Goal: Task Accomplishment & Management: Manage account settings

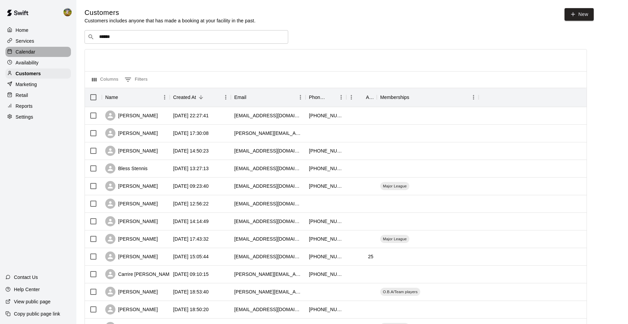
click at [43, 47] on div "Calendar" at bounding box center [37, 52] width 65 height 10
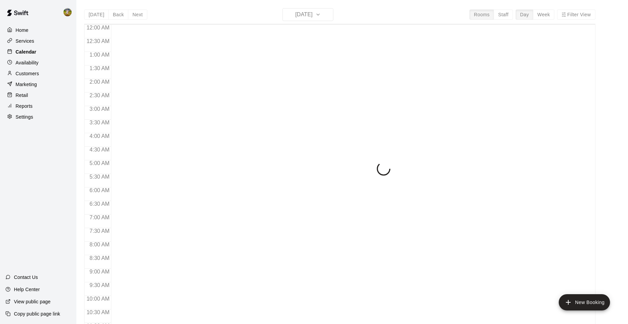
scroll to position [344, 0]
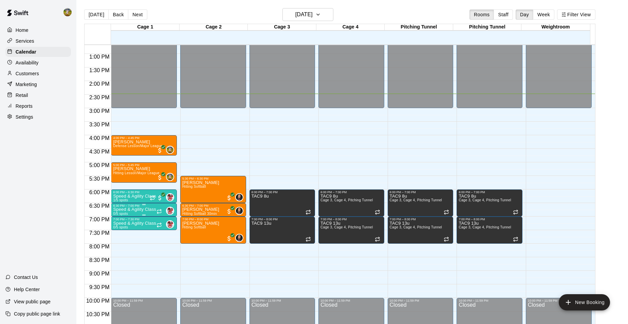
click at [130, 210] on p "Speed & Agility Class" at bounding box center [134, 210] width 43 height 0
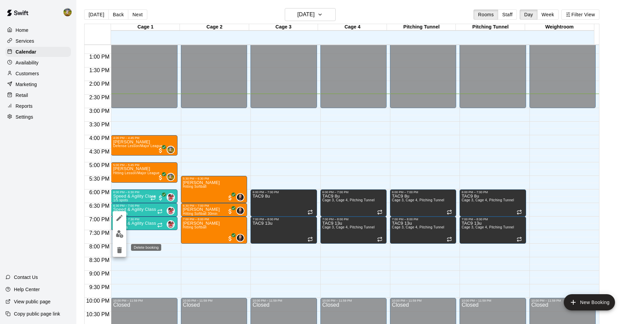
click at [122, 252] on icon "delete" at bounding box center [119, 250] width 8 height 8
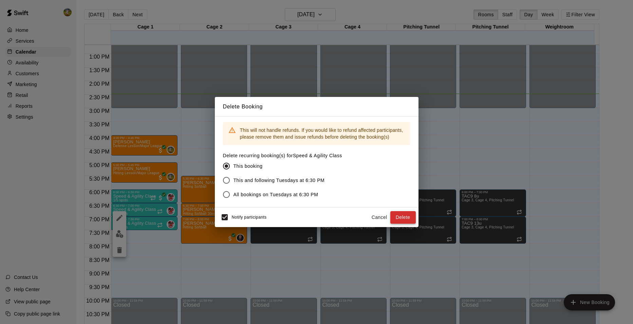
click at [405, 219] on button "Delete" at bounding box center [402, 217] width 25 height 13
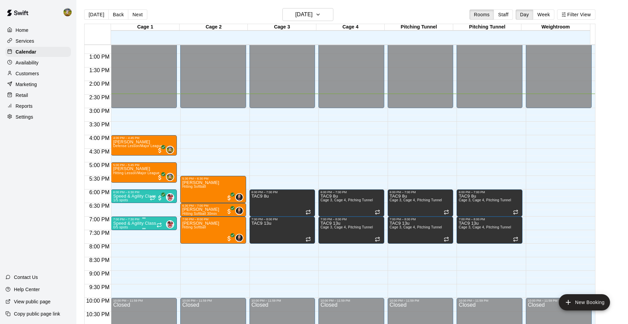
click at [141, 224] on p "Speed & Agility Class" at bounding box center [134, 224] width 43 height 0
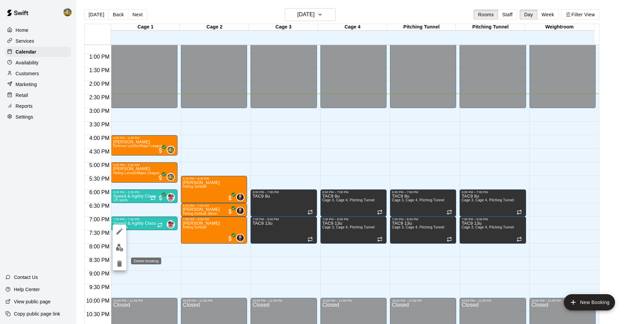
click at [124, 265] on button "delete" at bounding box center [120, 264] width 14 height 14
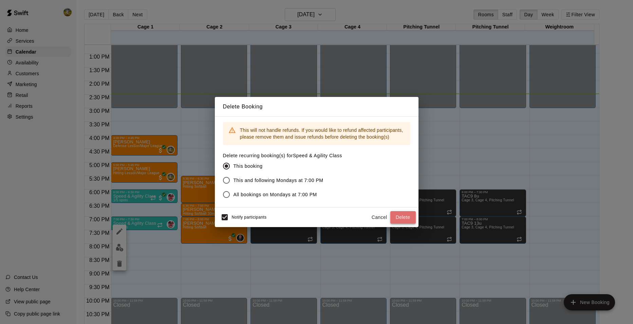
click at [399, 218] on button "Delete" at bounding box center [402, 217] width 25 height 13
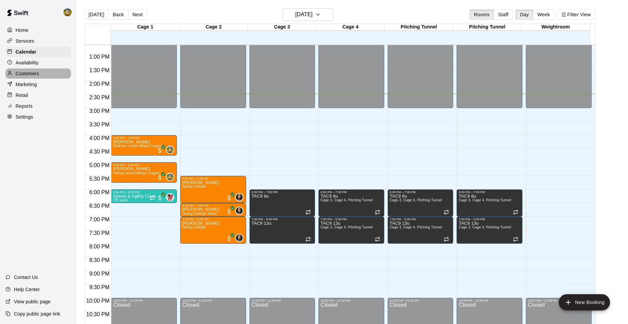
click at [30, 75] on p "Customers" at bounding box center [27, 73] width 23 height 7
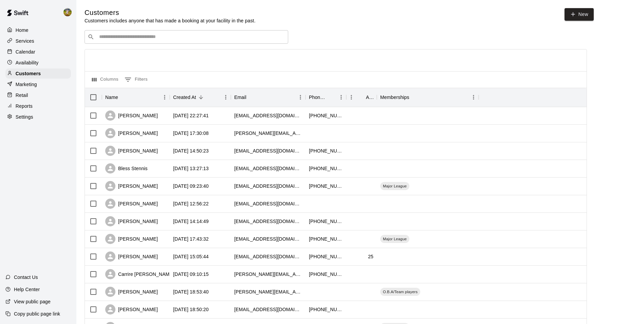
click at [28, 110] on p "Reports" at bounding box center [24, 106] width 17 height 7
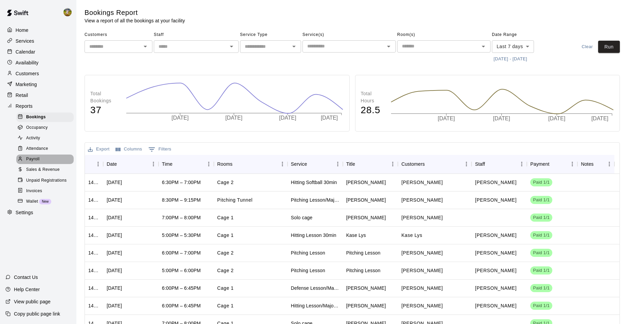
click at [32, 162] on span "Payroll" at bounding box center [32, 159] width 13 height 7
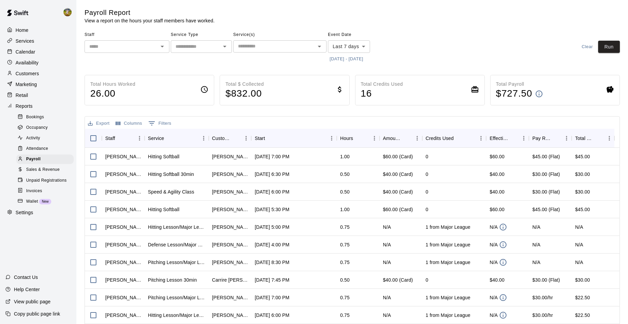
click at [343, 58] on button "[DATE] - [DATE]" at bounding box center [346, 59] width 37 height 11
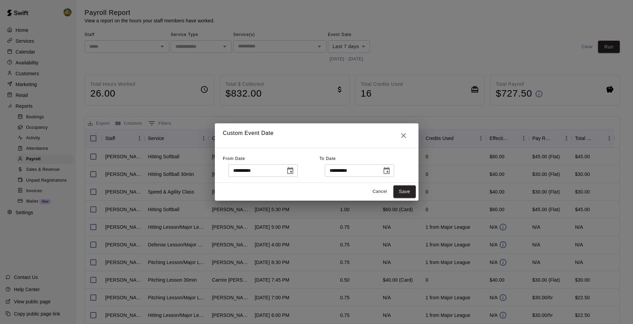
click at [297, 170] on button "Choose date, selected date is Sep 8, 2025" at bounding box center [290, 171] width 14 height 14
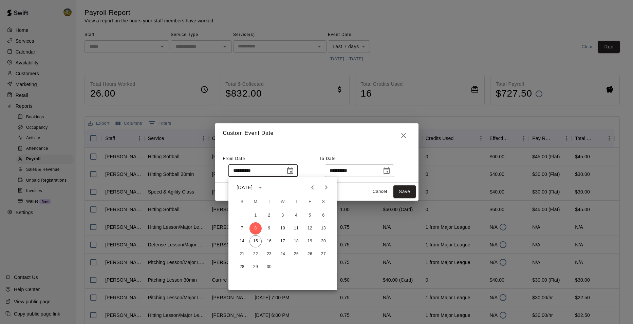
click at [359, 155] on div "**********" at bounding box center [364, 165] width 91 height 23
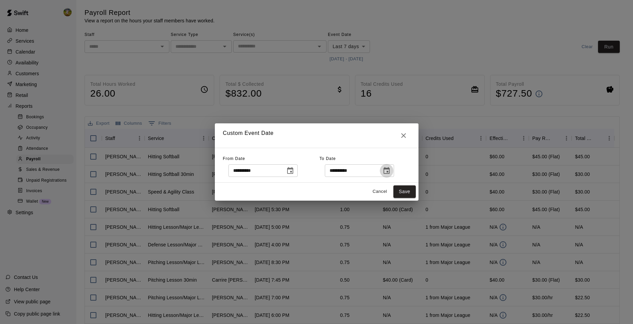
click at [389, 169] on icon "Choose date, selected date is Sep 15, 2025" at bounding box center [386, 170] width 6 height 7
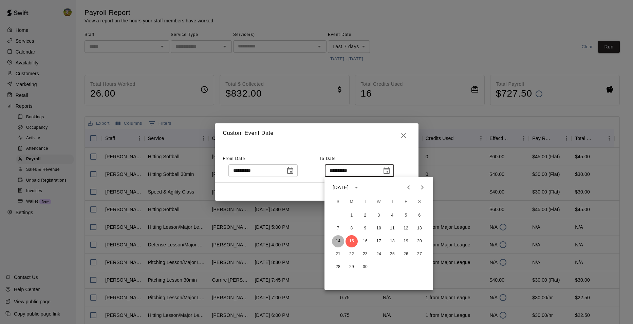
click at [340, 241] on button "14" at bounding box center [338, 241] width 12 height 12
type input "**********"
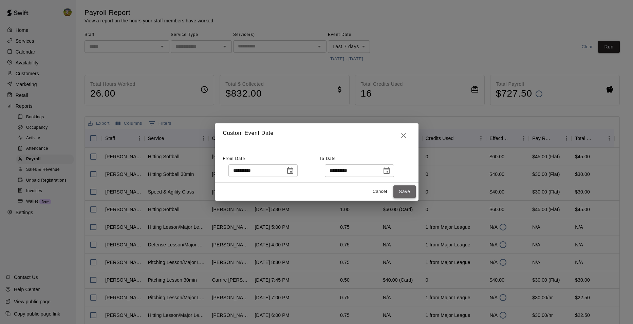
click at [402, 194] on button "Save" at bounding box center [404, 192] width 22 height 13
type input "******"
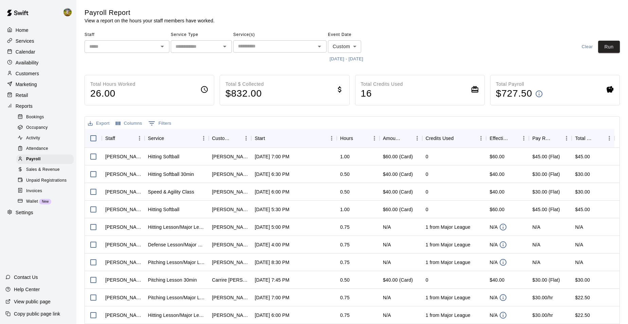
click at [150, 47] on input "text" at bounding box center [121, 46] width 70 height 8
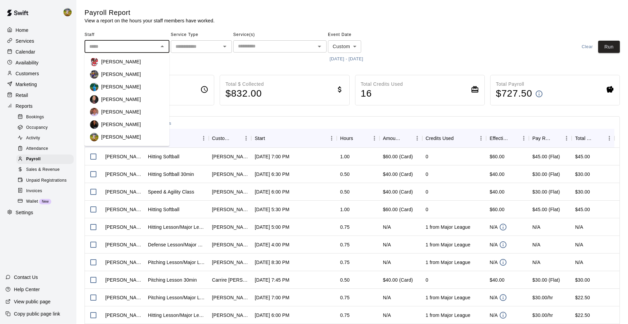
click at [127, 72] on p "[PERSON_NAME]" at bounding box center [121, 74] width 40 height 7
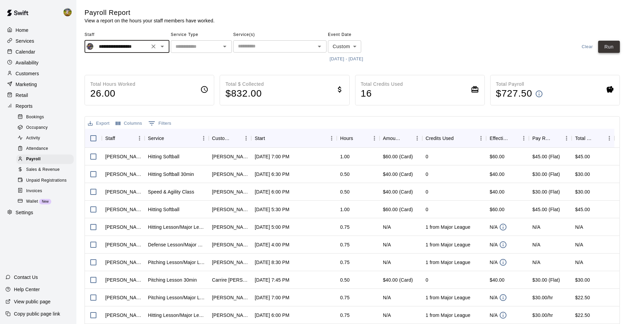
click at [607, 43] on button "Run" at bounding box center [609, 47] width 22 height 13
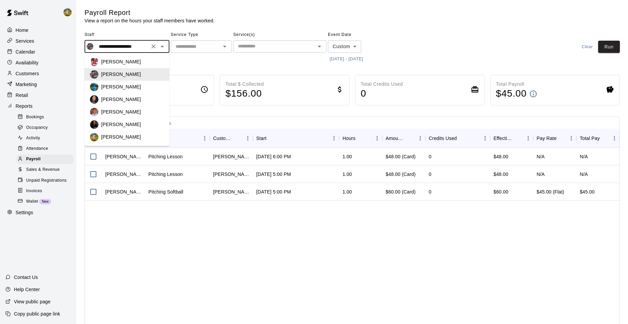
click at [140, 47] on input "**********" at bounding box center [121, 46] width 51 height 8
click at [139, 86] on div "[PERSON_NAME]" at bounding box center [132, 86] width 63 height 7
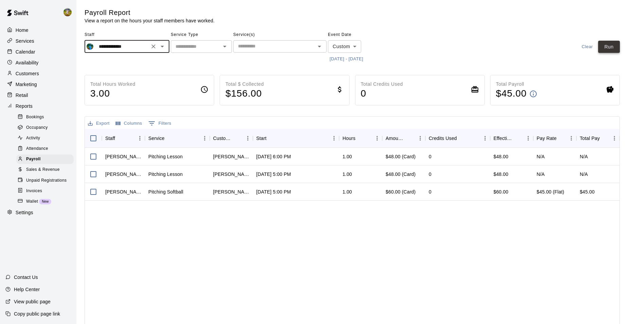
click at [605, 46] on button "Run" at bounding box center [609, 47] width 22 height 13
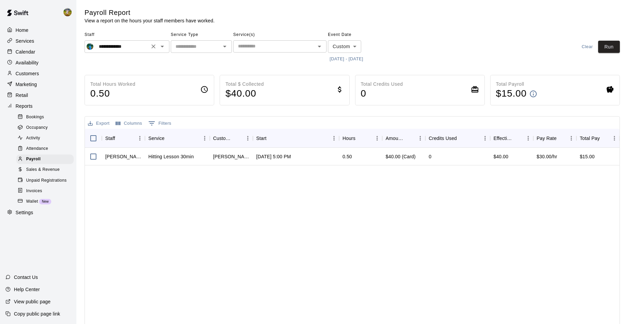
click at [162, 47] on icon "Open" at bounding box center [161, 47] width 3 height 2
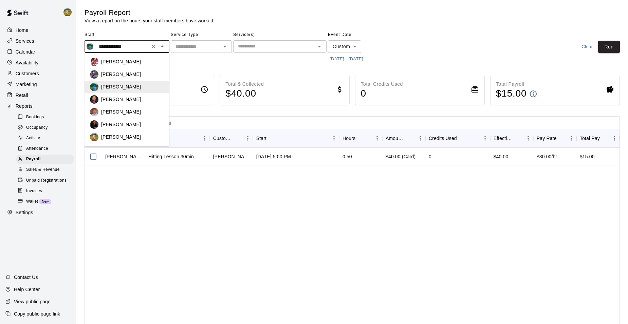
click at [129, 96] on p "[PERSON_NAME]" at bounding box center [121, 99] width 40 height 7
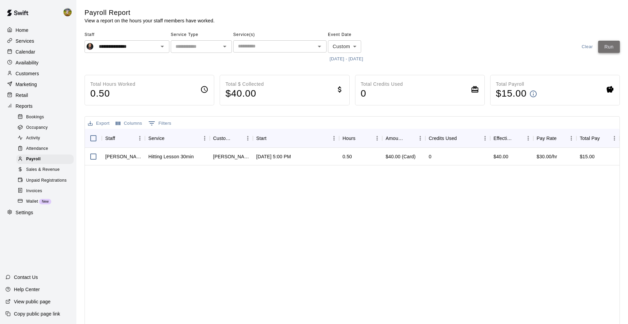
click at [601, 43] on button "Run" at bounding box center [609, 47] width 22 height 13
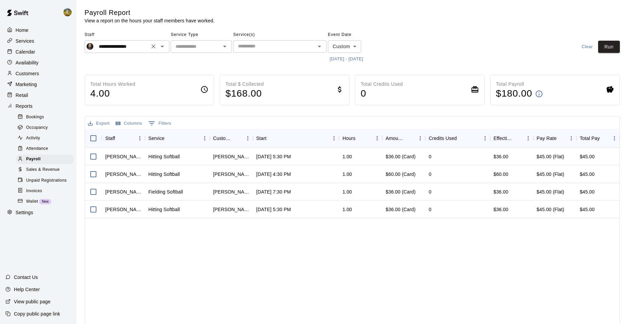
click at [130, 46] on input "**********" at bounding box center [121, 46] width 51 height 8
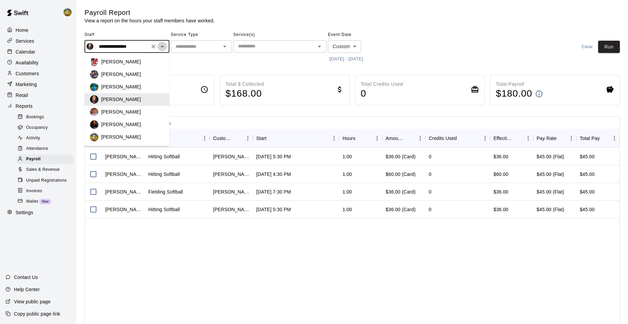
click at [162, 47] on icon "Close" at bounding box center [162, 46] width 8 height 8
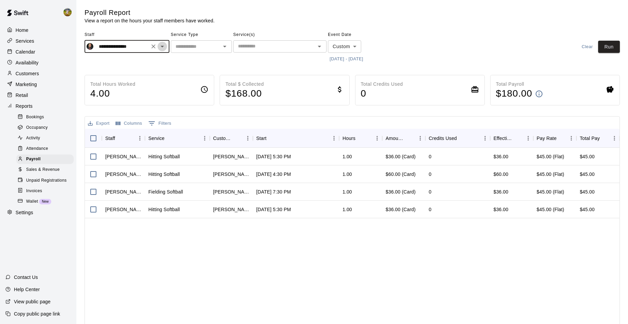
click at [162, 47] on icon "Open" at bounding box center [162, 46] width 8 height 8
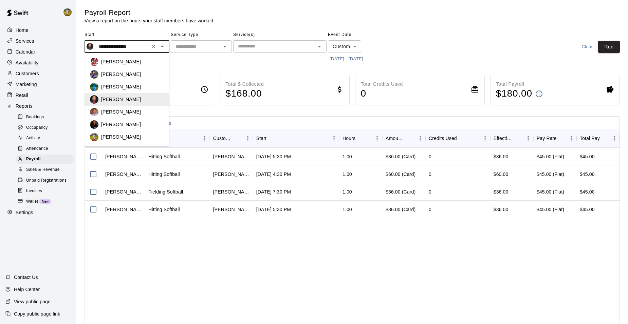
click at [127, 115] on div "[PERSON_NAME]" at bounding box center [132, 112] width 63 height 7
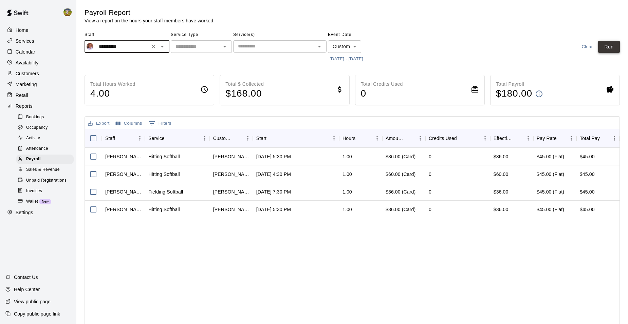
click at [611, 44] on button "Run" at bounding box center [609, 47] width 22 height 13
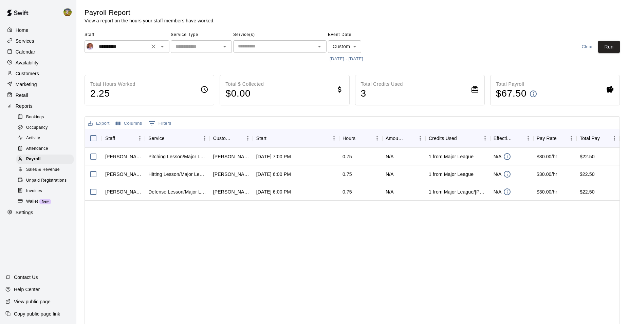
click at [137, 47] on input "**********" at bounding box center [121, 46] width 51 height 8
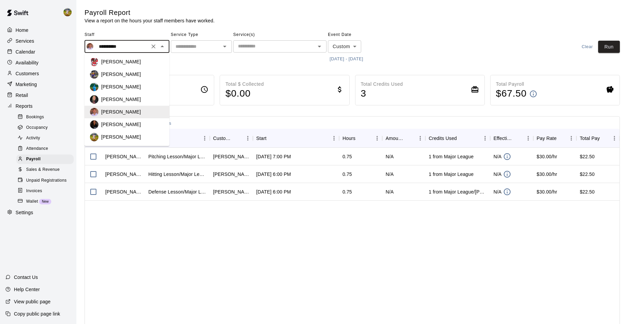
click at [124, 123] on p "[PERSON_NAME]" at bounding box center [121, 124] width 40 height 7
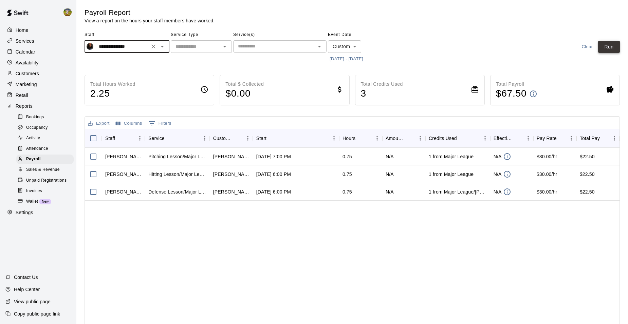
click at [611, 49] on button "Run" at bounding box center [609, 47] width 22 height 13
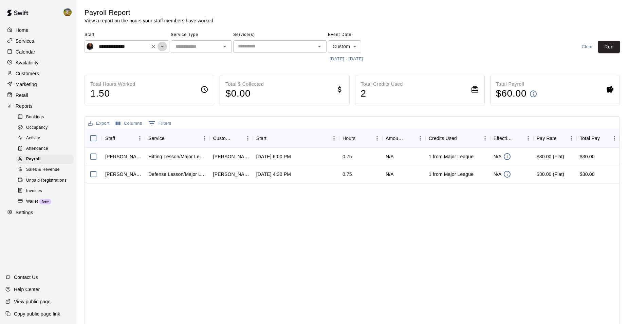
click at [164, 49] on icon "Open" at bounding box center [162, 46] width 8 height 8
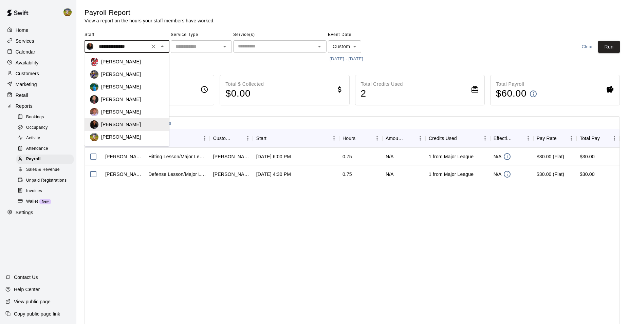
click at [148, 137] on div "[PERSON_NAME]" at bounding box center [132, 137] width 63 height 7
type input "**********"
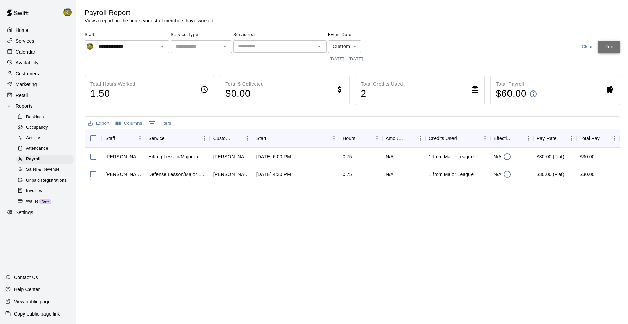
click at [606, 45] on button "Run" at bounding box center [609, 47] width 22 height 13
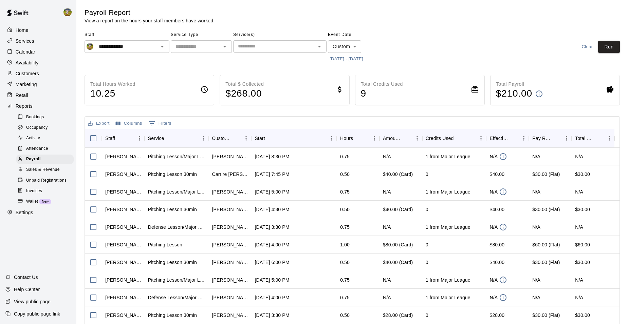
click at [39, 56] on div "Calendar" at bounding box center [37, 52] width 65 height 10
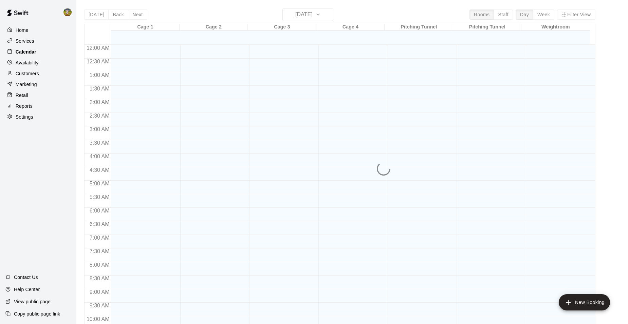
scroll to position [344, 0]
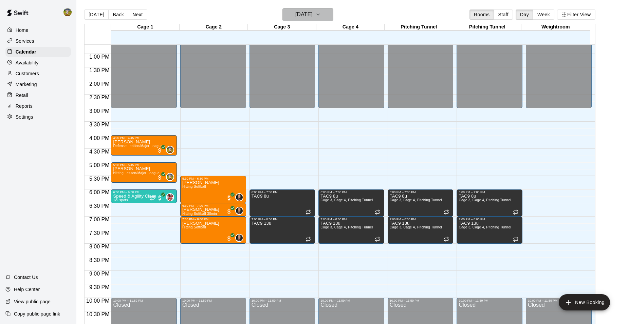
click at [303, 18] on h6 "[DATE]" at bounding box center [303, 14] width 17 height 9
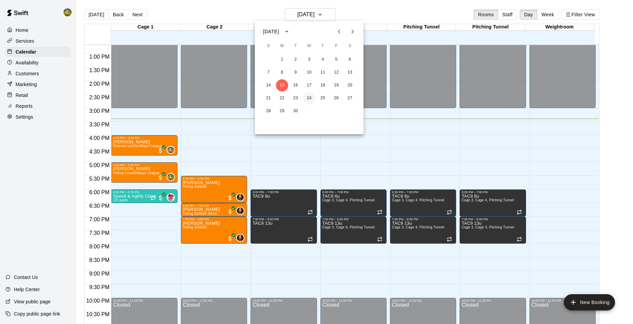
click at [308, 100] on button "24" at bounding box center [309, 98] width 12 height 12
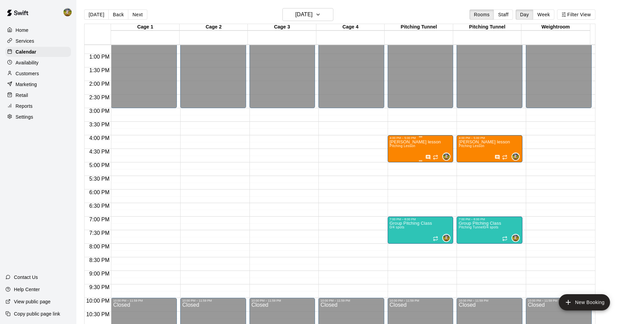
click at [416, 150] on div "[PERSON_NAME] lesson Pitching Lesson" at bounding box center [414, 302] width 51 height 324
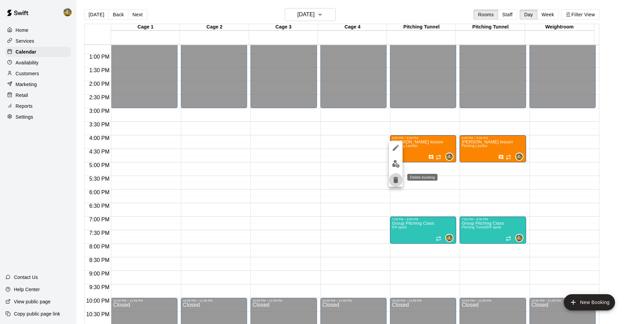
click at [399, 179] on icon "delete" at bounding box center [395, 180] width 8 height 8
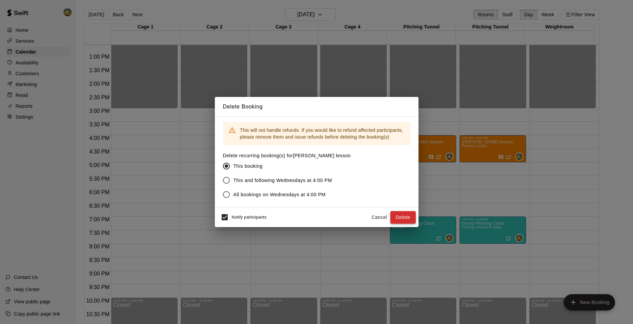
click at [405, 218] on button "Delete" at bounding box center [402, 217] width 25 height 13
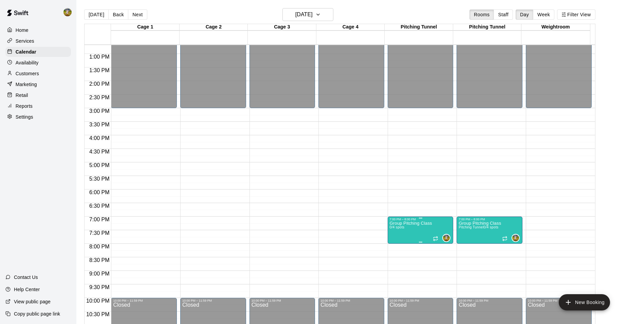
click at [407, 224] on p "Group Pitching Class" at bounding box center [410, 224] width 42 height 0
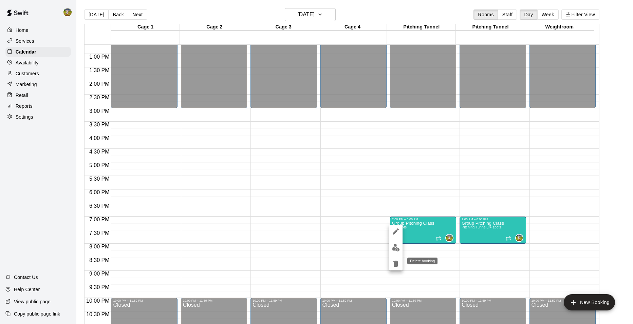
click at [398, 268] on button "delete" at bounding box center [396, 264] width 14 height 14
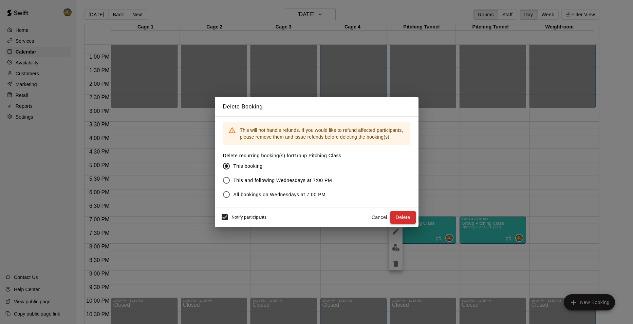
click at [400, 218] on button "Delete" at bounding box center [402, 217] width 25 height 13
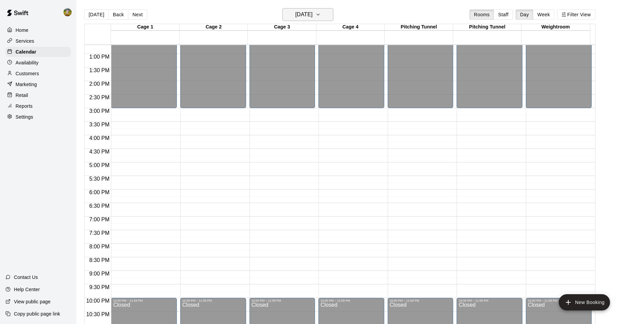
click at [312, 14] on h6 "[DATE]" at bounding box center [303, 14] width 17 height 9
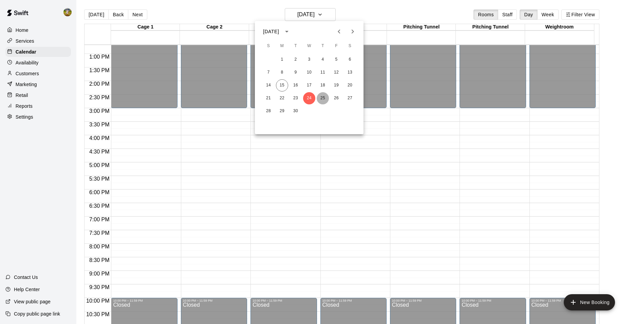
click at [324, 98] on button "25" at bounding box center [322, 98] width 12 height 12
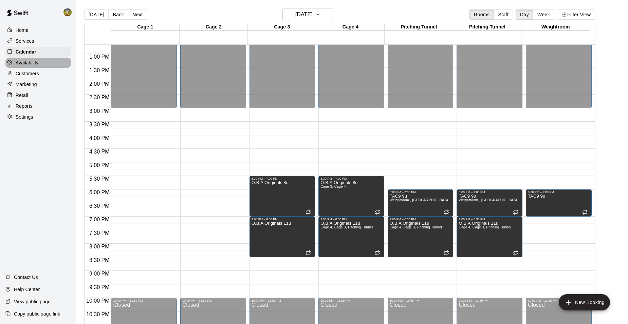
click at [25, 65] on p "Availability" at bounding box center [27, 62] width 23 height 7
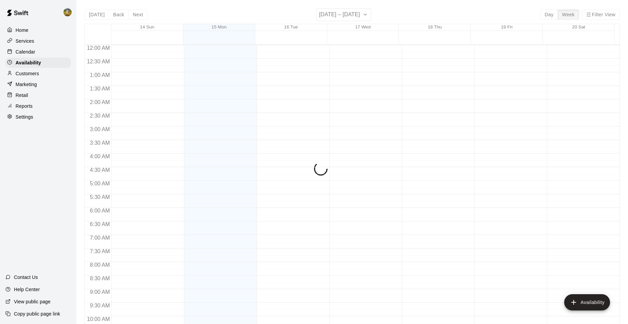
scroll to position [365, 0]
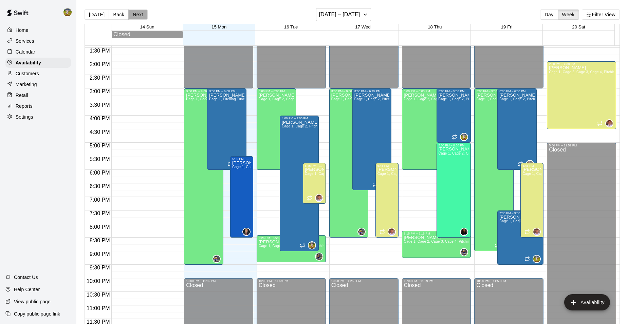
click at [142, 15] on button "Next" at bounding box center [137, 14] width 19 height 10
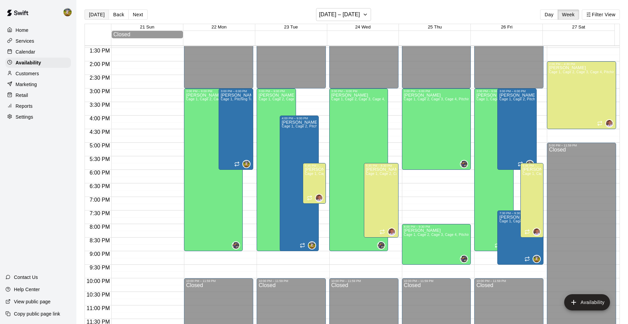
click at [94, 14] on button "[DATE]" at bounding box center [96, 14] width 24 height 10
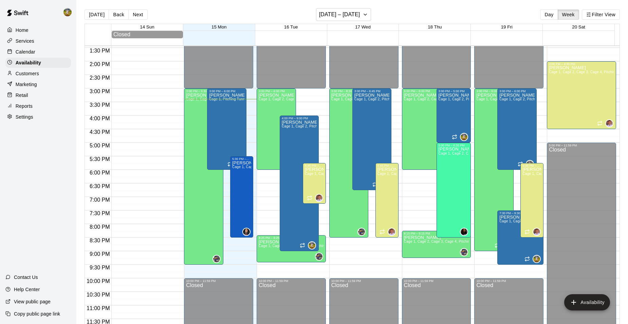
click at [37, 57] on div "Calendar" at bounding box center [37, 52] width 65 height 10
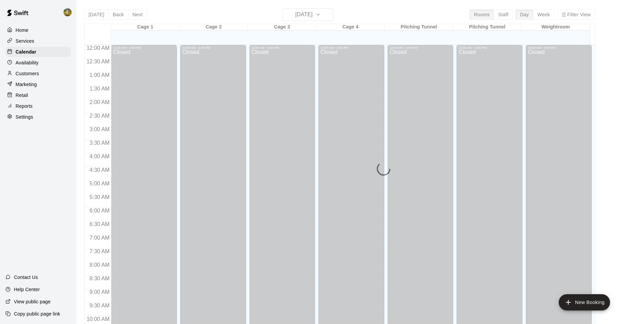
scroll to position [344, 0]
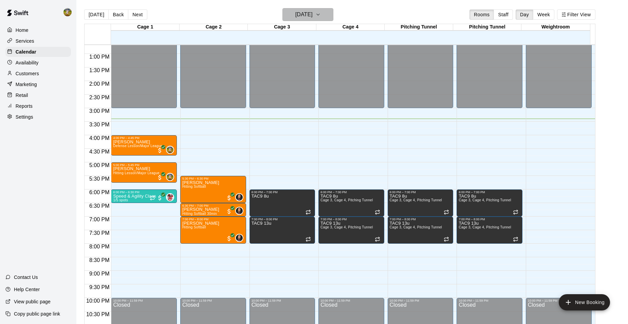
click at [304, 13] on h6 "[DATE]" at bounding box center [303, 14] width 17 height 9
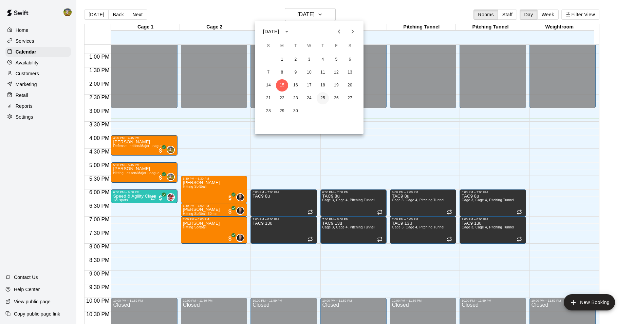
click at [320, 97] on button "25" at bounding box center [322, 98] width 12 height 12
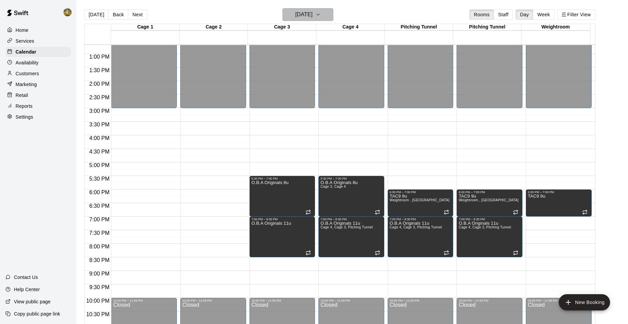
click at [312, 15] on h6 "[DATE]" at bounding box center [303, 14] width 17 height 9
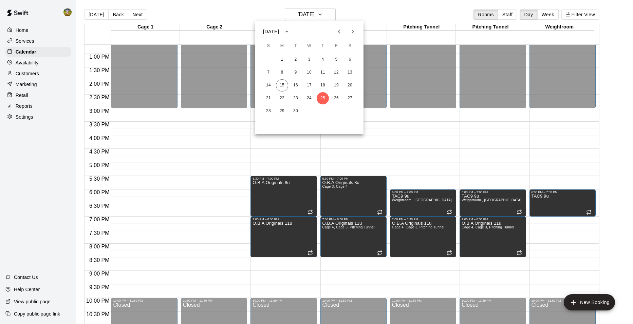
click at [352, 32] on icon "Next month" at bounding box center [352, 31] width 8 height 8
click at [324, 60] on button "2" at bounding box center [322, 60] width 12 height 12
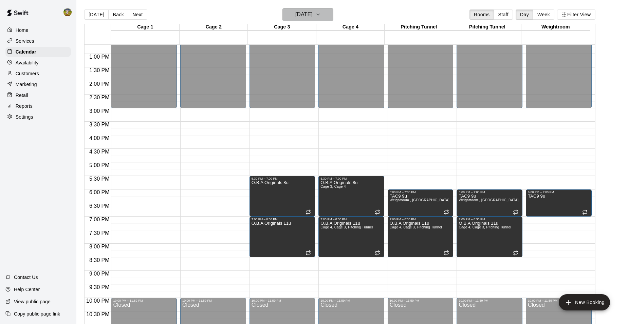
click at [312, 16] on h6 "[DATE]" at bounding box center [303, 14] width 17 height 9
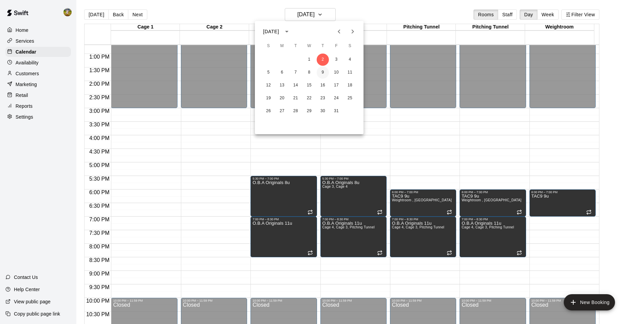
click at [323, 71] on button "9" at bounding box center [322, 72] width 12 height 12
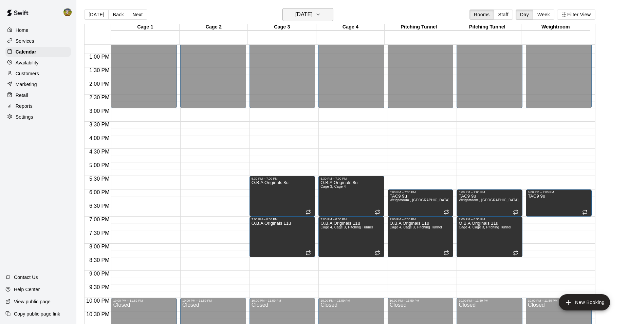
click at [302, 11] on h6 "[DATE]" at bounding box center [303, 14] width 17 height 9
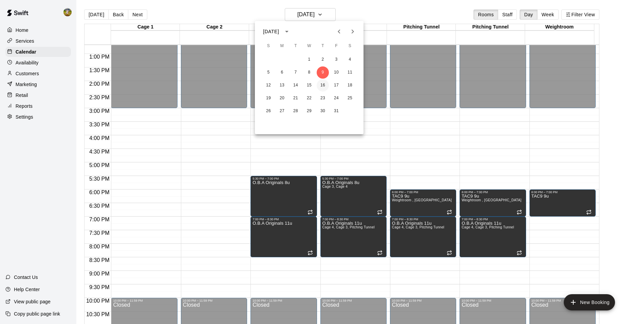
click at [319, 85] on button "16" at bounding box center [322, 85] width 12 height 12
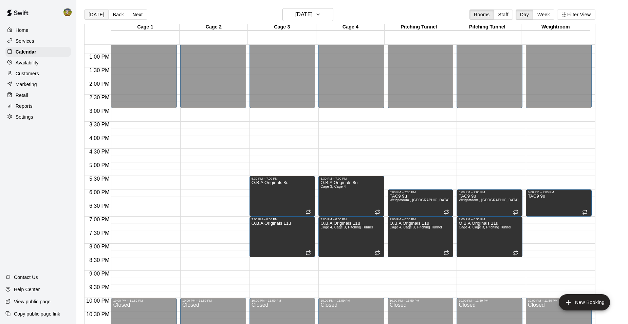
click at [100, 17] on button "[DATE]" at bounding box center [96, 14] width 24 height 10
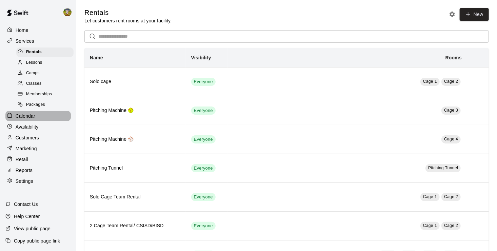
click at [57, 121] on div "Calendar" at bounding box center [37, 116] width 65 height 10
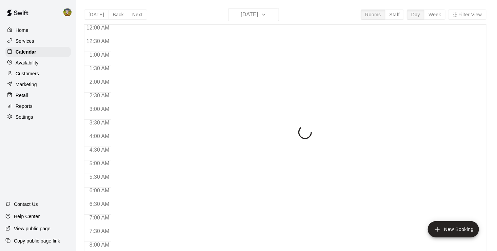
scroll to position [393, 0]
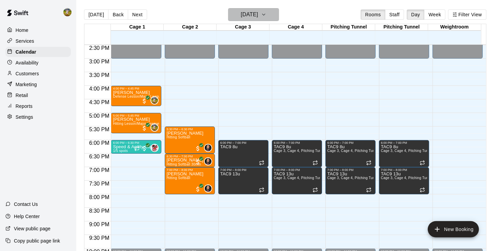
click at [244, 16] on h6 "[DATE]" at bounding box center [249, 14] width 17 height 9
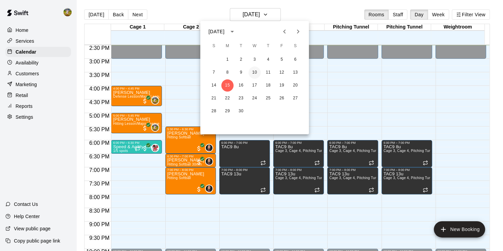
click at [255, 71] on button "10" at bounding box center [254, 72] width 12 height 12
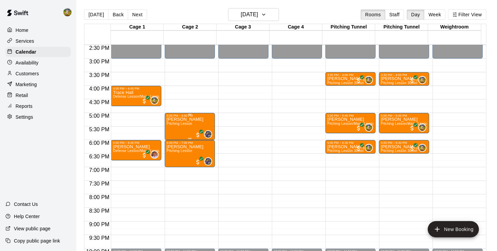
click at [195, 121] on div "Zoe Davis Pitching Lesson 0" at bounding box center [190, 242] width 46 height 251
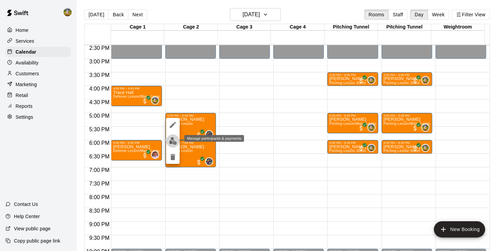
click at [172, 139] on img "edit" at bounding box center [173, 141] width 8 height 8
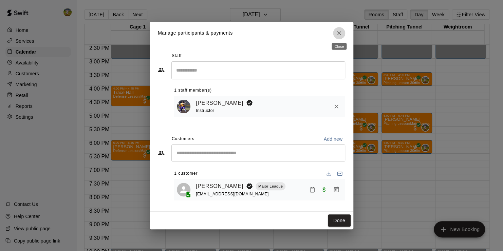
click at [339, 35] on icon "Close" at bounding box center [338, 33] width 7 height 7
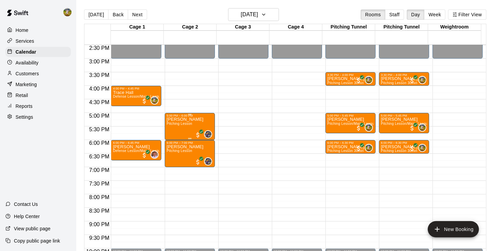
click at [189, 132] on div "Zoe Davis Pitching Lesson" at bounding box center [185, 242] width 37 height 251
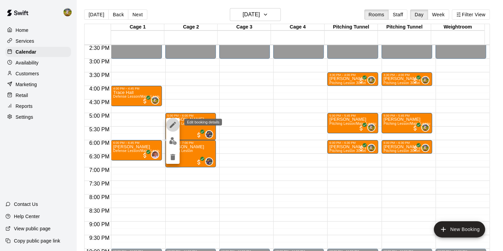
click at [170, 123] on icon "edit" at bounding box center [173, 125] width 8 height 8
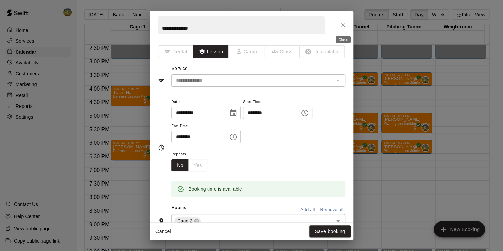
click at [341, 26] on icon "Close" at bounding box center [343, 25] width 4 height 4
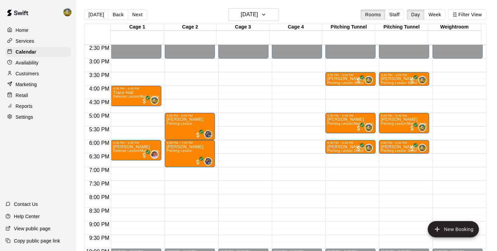
click at [39, 74] on p "Customers" at bounding box center [27, 73] width 23 height 7
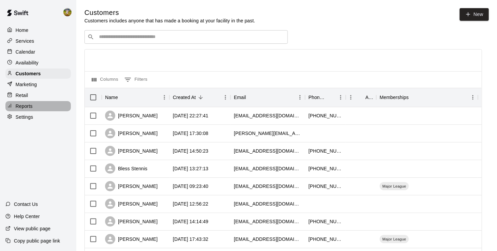
click at [41, 109] on div "Reports" at bounding box center [37, 106] width 65 height 10
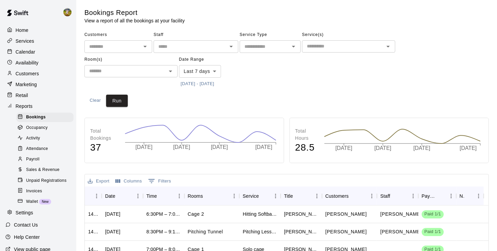
click at [395, 69] on div "Customers ​ Staff ​ Service Type ​ Service(s) ​ Room(s) ​ Date Range Last 7 day…" at bounding box center [286, 60] width 405 height 60
click at [360, 11] on div "Bookings Report View a report of all the bookings at your facility" at bounding box center [270, 16] width 373 height 16
click at [459, 74] on div "Customers ​ Staff ​ Service Type ​ Service(s) ​ Room(s) ​ Date Range Last 7 day…" at bounding box center [286, 60] width 405 height 60
click at [31, 54] on p "Calendar" at bounding box center [26, 52] width 20 height 7
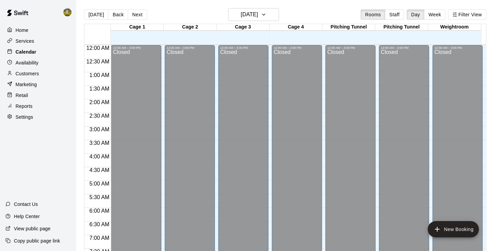
scroll to position [393, 0]
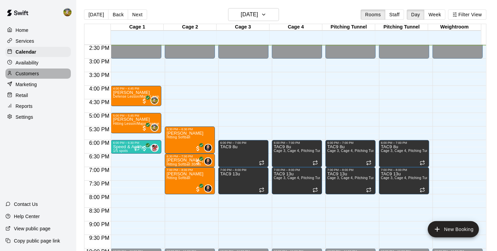
click at [39, 73] on div "Customers" at bounding box center [37, 74] width 65 height 10
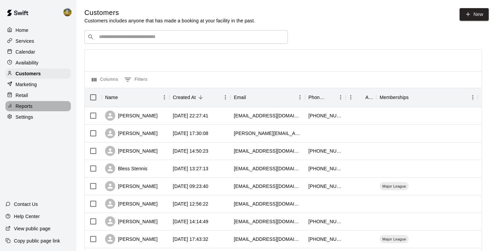
click at [45, 111] on div "Reports" at bounding box center [37, 106] width 65 height 10
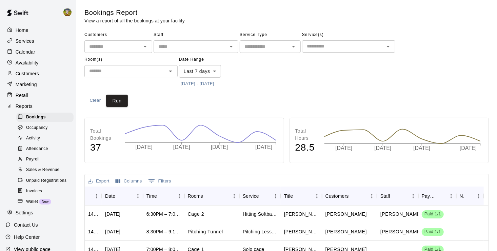
click at [296, 82] on div "Customers ​ Staff ​ Service Type ​ Service(s) ​ Room(s) ​ Date Range Last 7 day…" at bounding box center [286, 60] width 405 height 60
click at [40, 58] on div "Home Services Calendar Availability Customers Marketing Retail Reports Bookings…" at bounding box center [38, 121] width 76 height 194
click at [39, 41] on div "Services" at bounding box center [37, 41] width 65 height 10
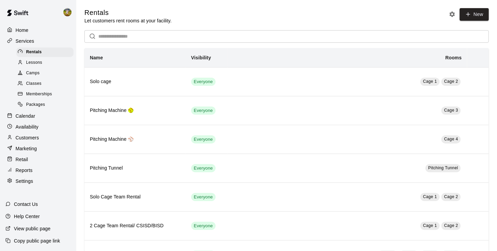
click at [45, 143] on div "Customers" at bounding box center [37, 138] width 65 height 10
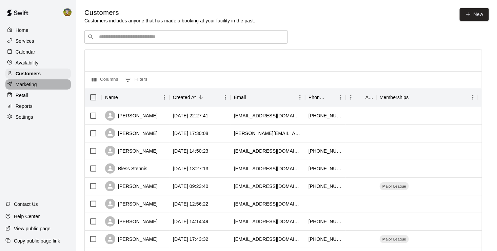
click at [45, 89] on div "Marketing" at bounding box center [37, 84] width 65 height 10
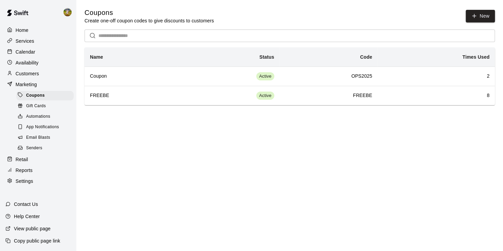
click at [46, 75] on div "Customers" at bounding box center [37, 74] width 65 height 10
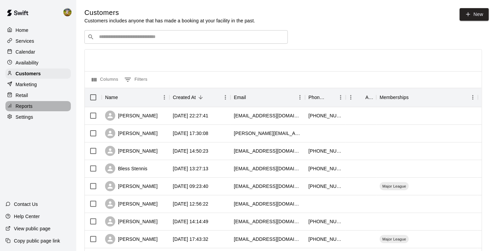
click at [49, 111] on div "Reports" at bounding box center [37, 106] width 65 height 10
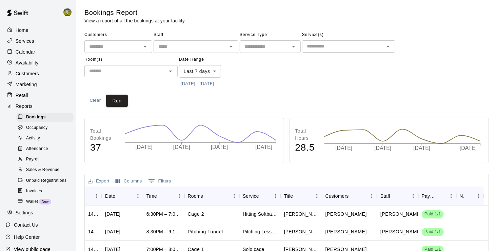
click at [37, 74] on p "Customers" at bounding box center [27, 73] width 23 height 7
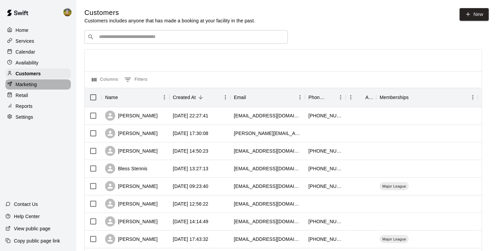
click at [38, 87] on div "Marketing" at bounding box center [37, 84] width 65 height 10
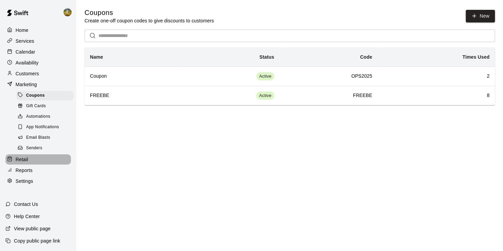
click at [34, 165] on div "Retail" at bounding box center [37, 159] width 65 height 10
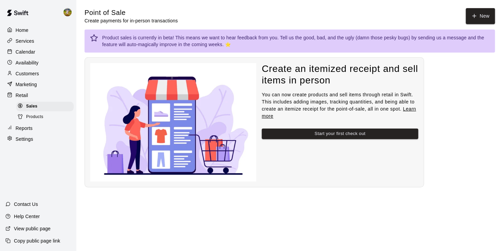
click at [41, 133] on div "Reports" at bounding box center [37, 128] width 65 height 10
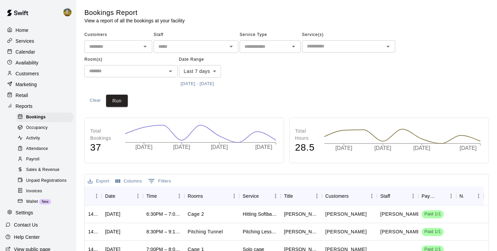
scroll to position [31, 0]
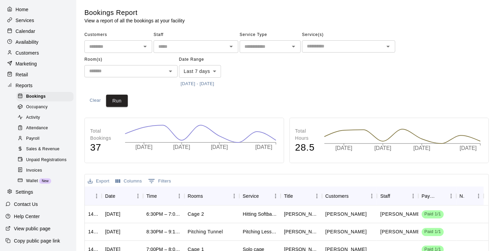
click at [42, 190] on div "Settings" at bounding box center [37, 192] width 65 height 10
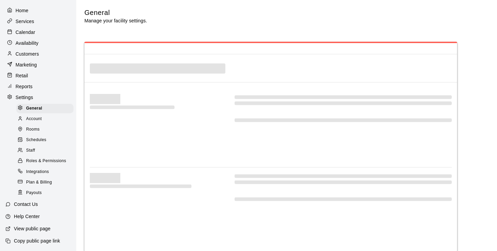
scroll to position [30, 0]
select select "**"
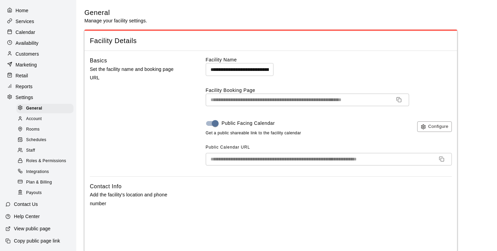
click at [38, 147] on div "Staff" at bounding box center [44, 150] width 57 height 9
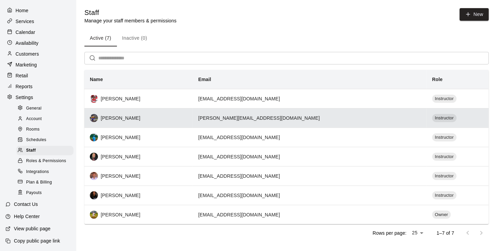
click at [164, 120] on div "[PERSON_NAME]" at bounding box center [139, 118] width 98 height 8
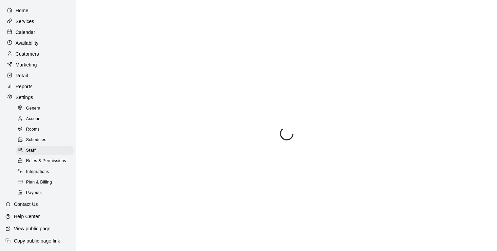
select select "**"
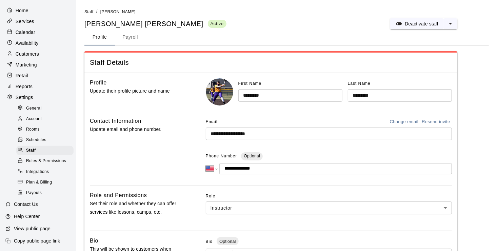
click at [134, 37] on button "Payroll" at bounding box center [130, 37] width 31 height 16
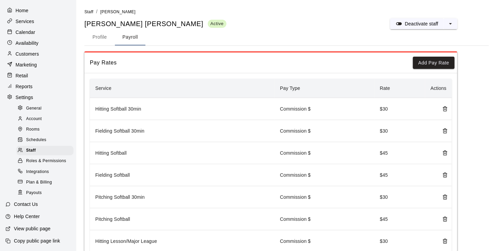
click at [31, 29] on p "Calendar" at bounding box center [26, 32] width 20 height 7
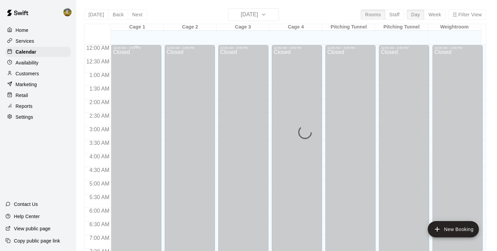
scroll to position [395, 0]
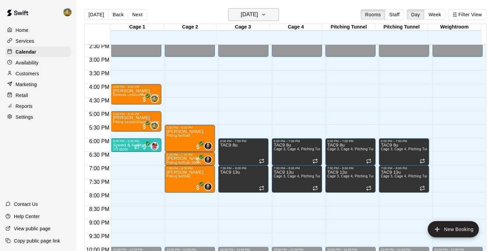
click at [241, 14] on h6 "[DATE]" at bounding box center [249, 14] width 17 height 9
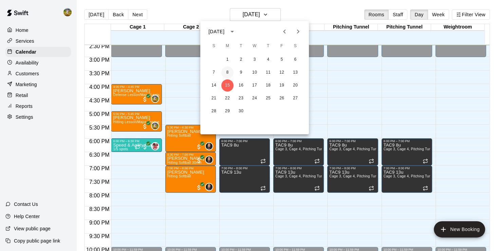
click at [231, 73] on button "8" at bounding box center [227, 72] width 12 height 12
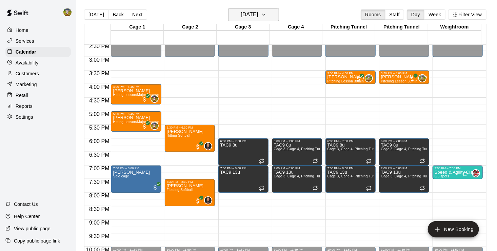
click at [258, 13] on h6 "Monday Sep 08" at bounding box center [249, 14] width 17 height 9
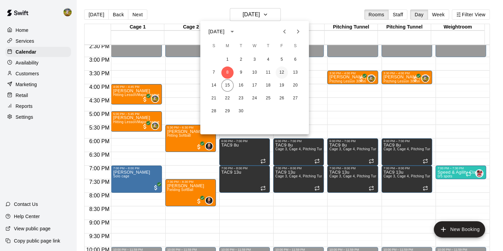
click at [283, 71] on button "12" at bounding box center [281, 72] width 12 height 12
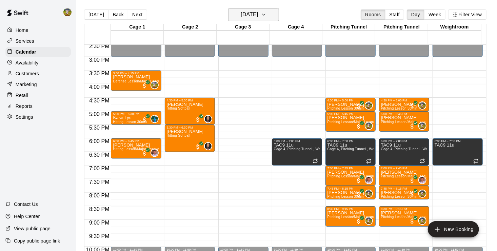
click at [241, 17] on h6 "Friday Sep 12" at bounding box center [249, 14] width 17 height 9
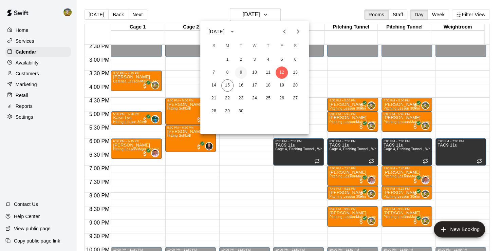
click at [243, 71] on button "9" at bounding box center [241, 72] width 12 height 12
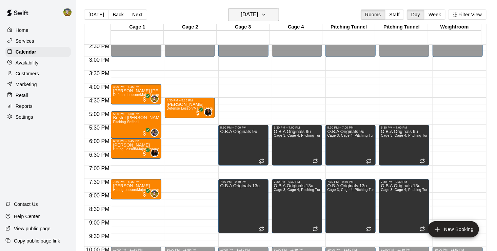
click at [253, 15] on h6 "Tuesday Sep 09" at bounding box center [249, 14] width 17 height 9
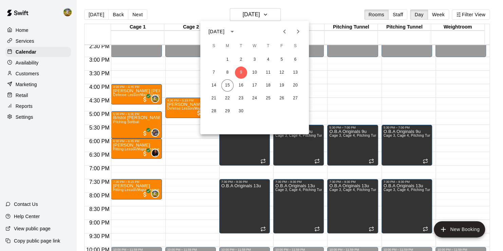
click at [33, 167] on div at bounding box center [251, 125] width 503 height 251
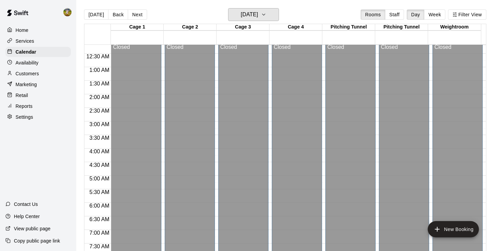
scroll to position [0, 0]
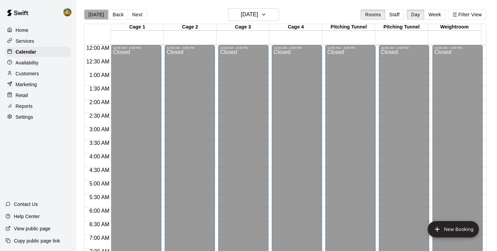
click at [99, 15] on button "[DATE]" at bounding box center [96, 14] width 24 height 10
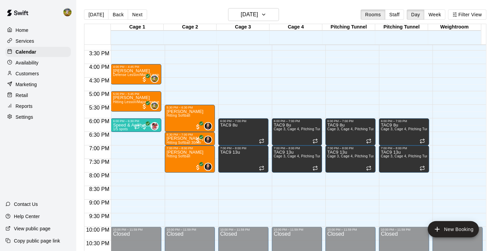
scroll to position [403, 0]
